Goal: Find specific page/section: Find specific page/section

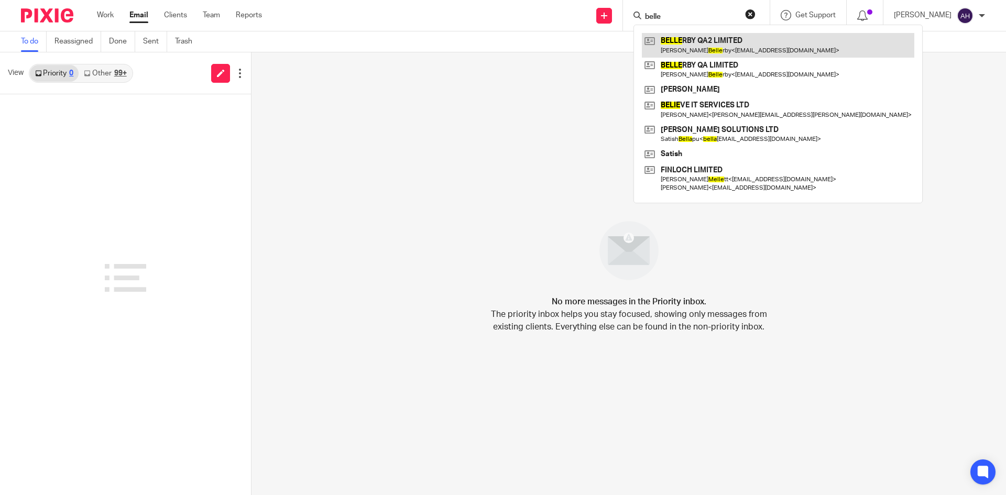
type input "belle"
click at [652, 36] on link at bounding box center [778, 45] width 272 height 24
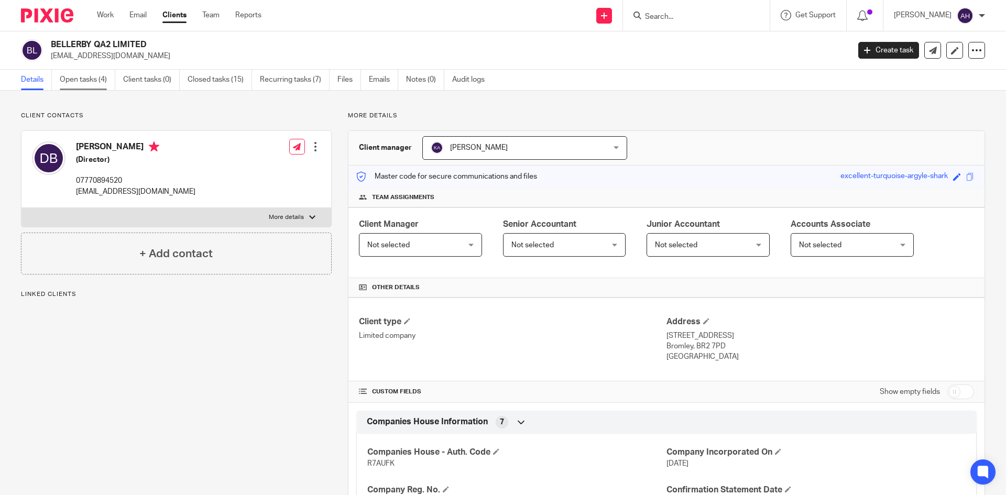
click at [79, 82] on link "Open tasks (4)" at bounding box center [88, 80] width 56 height 20
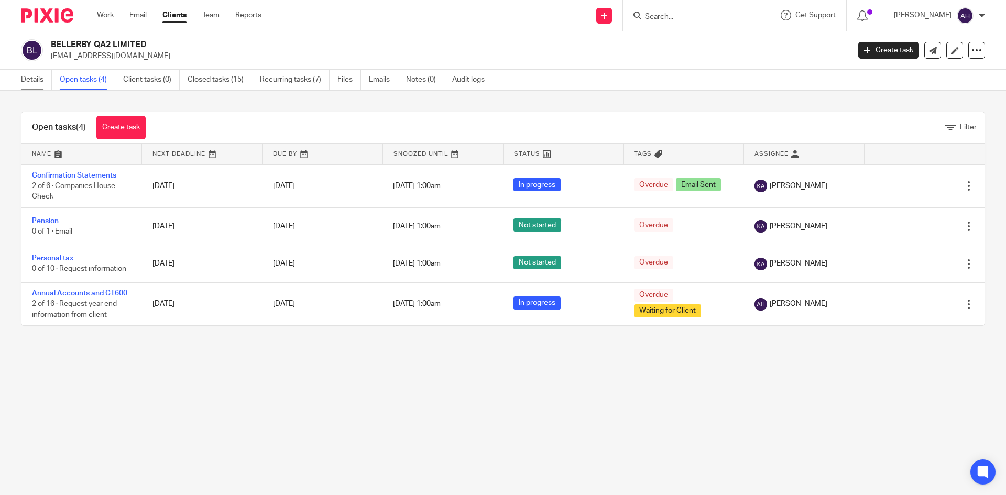
click at [23, 82] on link "Details" at bounding box center [36, 80] width 31 height 20
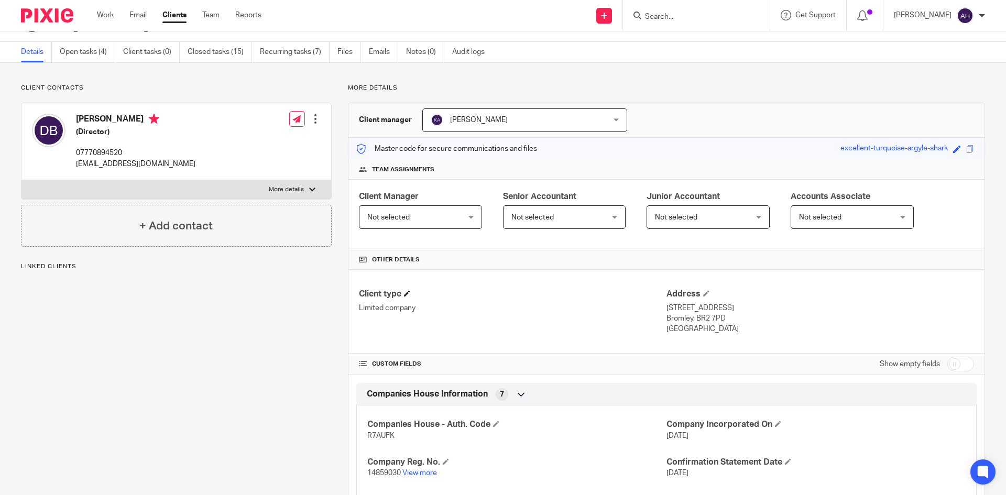
scroll to position [105, 0]
